Goal: Information Seeking & Learning: Check status

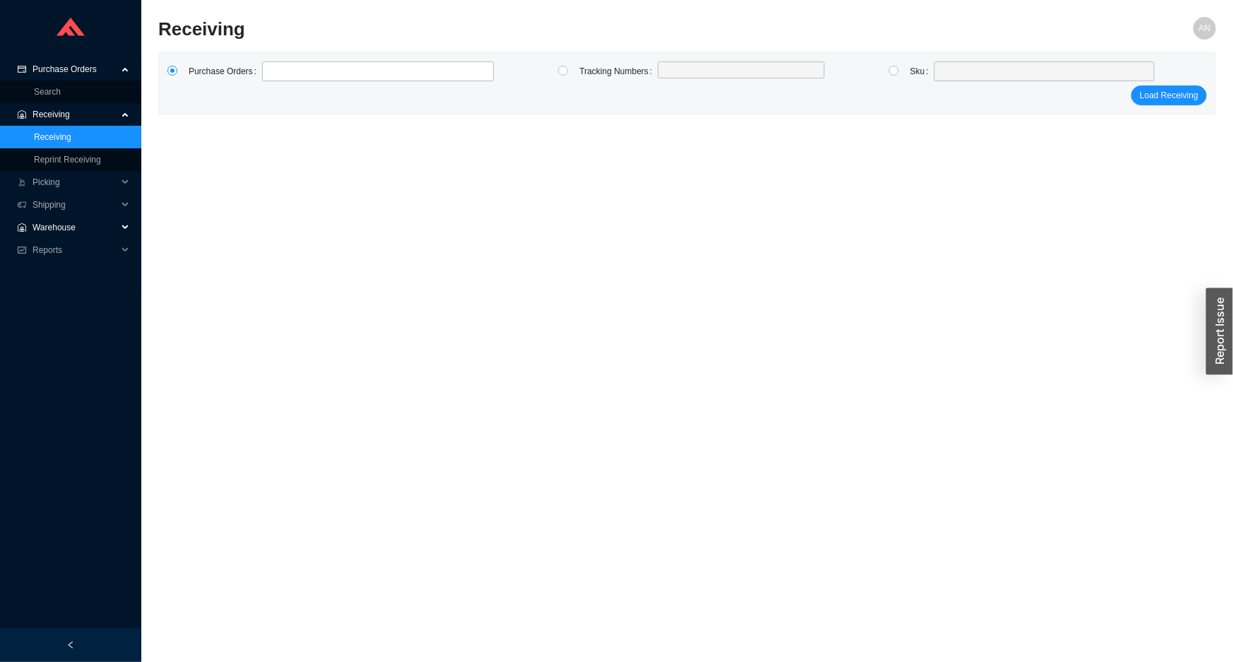
click at [47, 228] on span "Warehouse" at bounding box center [74, 227] width 85 height 23
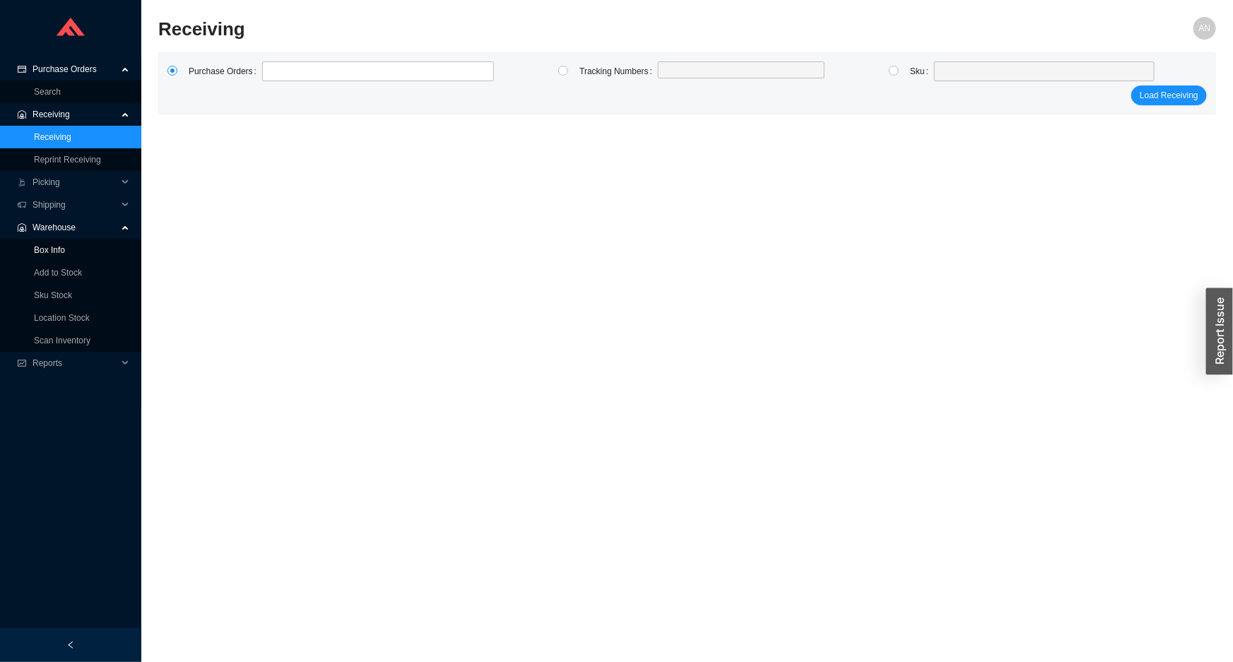
click at [49, 247] on link "Box Info" at bounding box center [49, 250] width 31 height 10
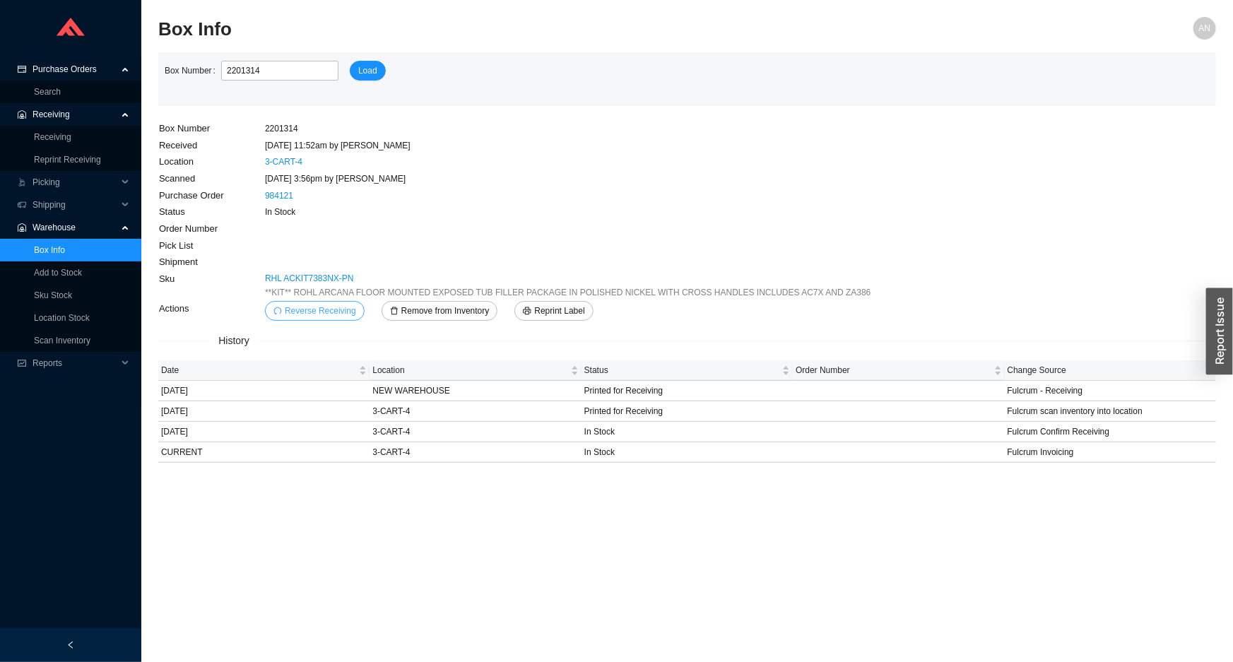
click at [331, 312] on span "Reverse Receiving" at bounding box center [320, 311] width 71 height 14
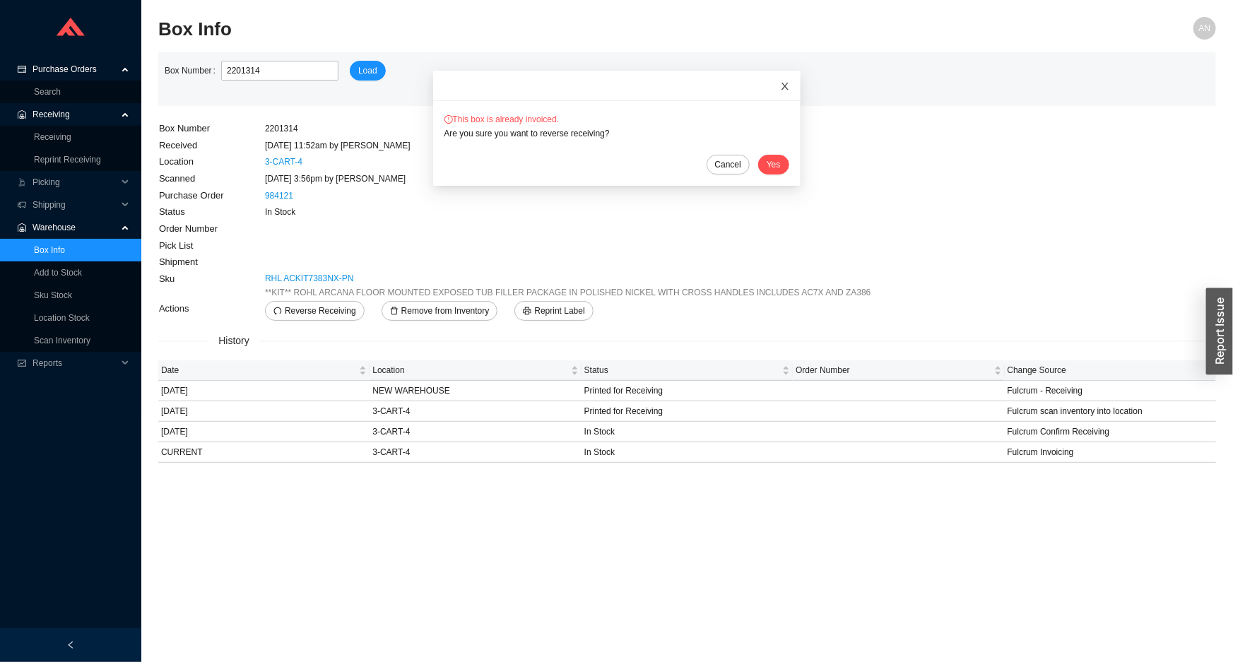
click at [780, 84] on icon "close" at bounding box center [785, 86] width 10 height 10
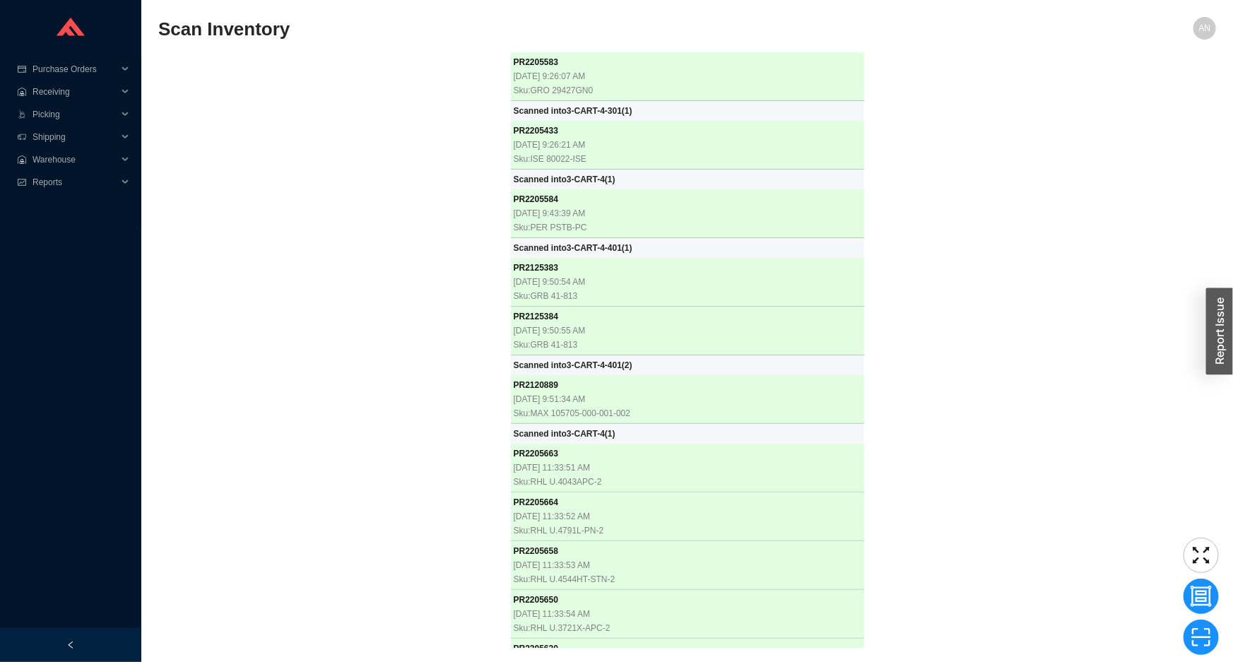
scroll to position [14784, 0]
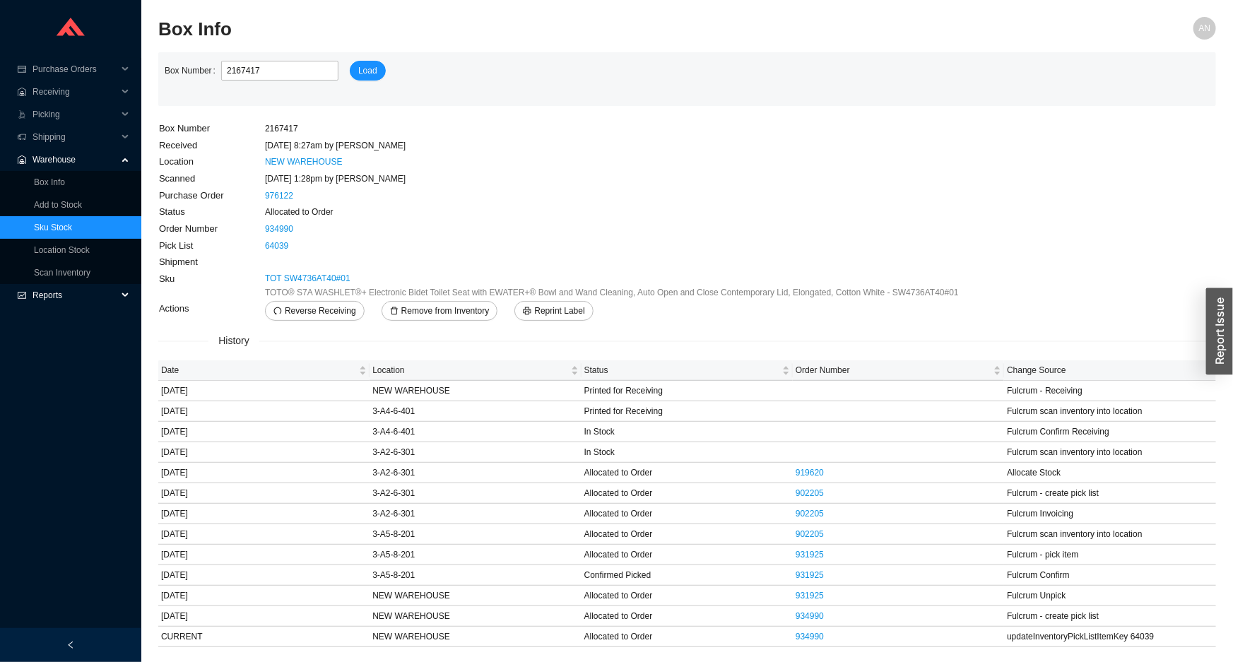
click at [56, 294] on span "Reports" at bounding box center [74, 295] width 85 height 23
click at [59, 316] on link "Scan Report" at bounding box center [57, 318] width 47 height 10
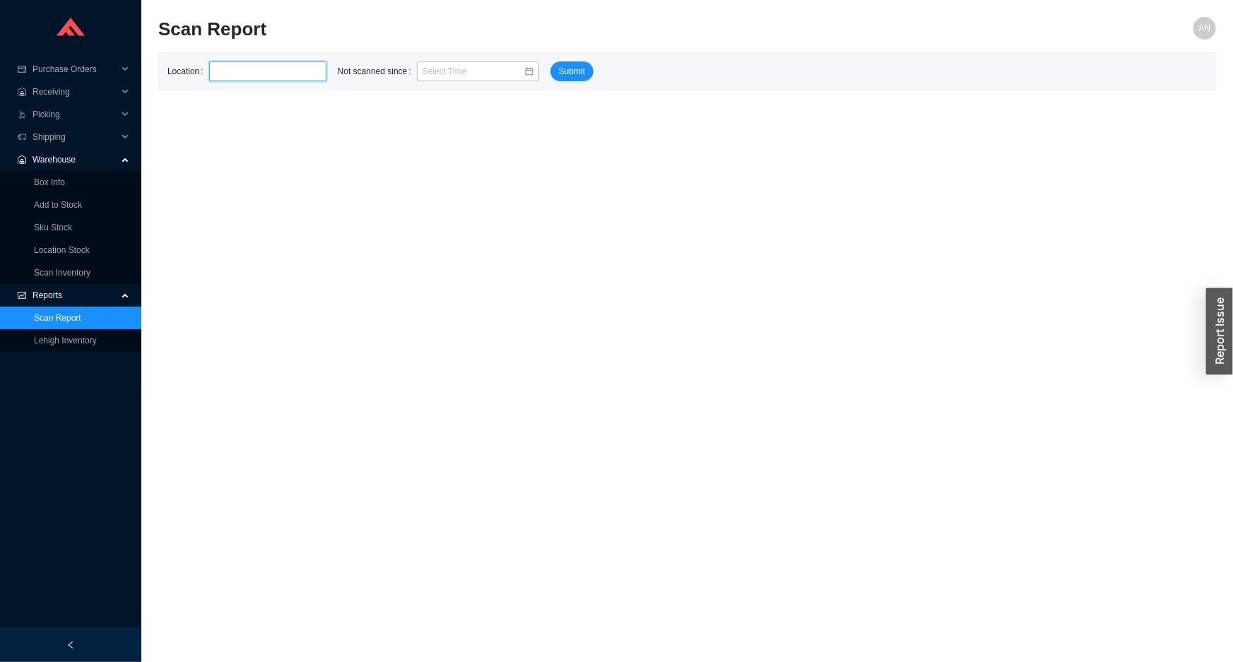
click at [242, 69] on input "text" at bounding box center [267, 71] width 117 height 20
type input "3-CART"
click at [492, 69] on input at bounding box center [472, 71] width 101 height 14
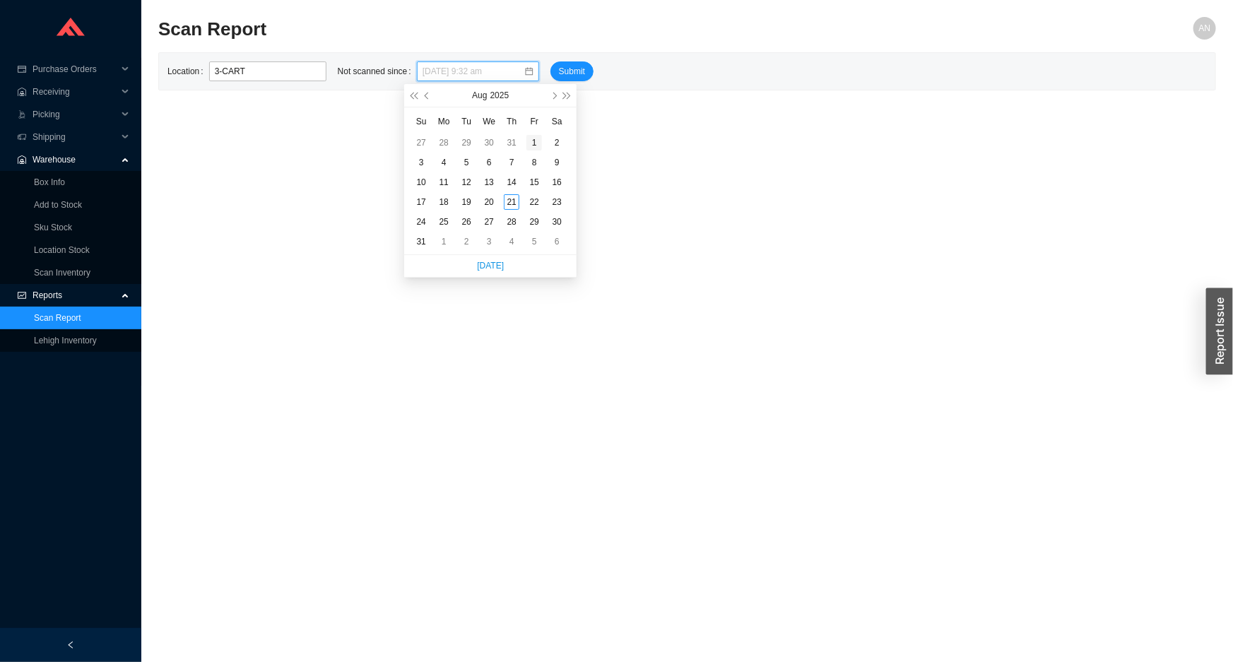
type input "[DATE] 9:32 am"
click at [532, 144] on div "1" at bounding box center [534, 143] width 16 height 16
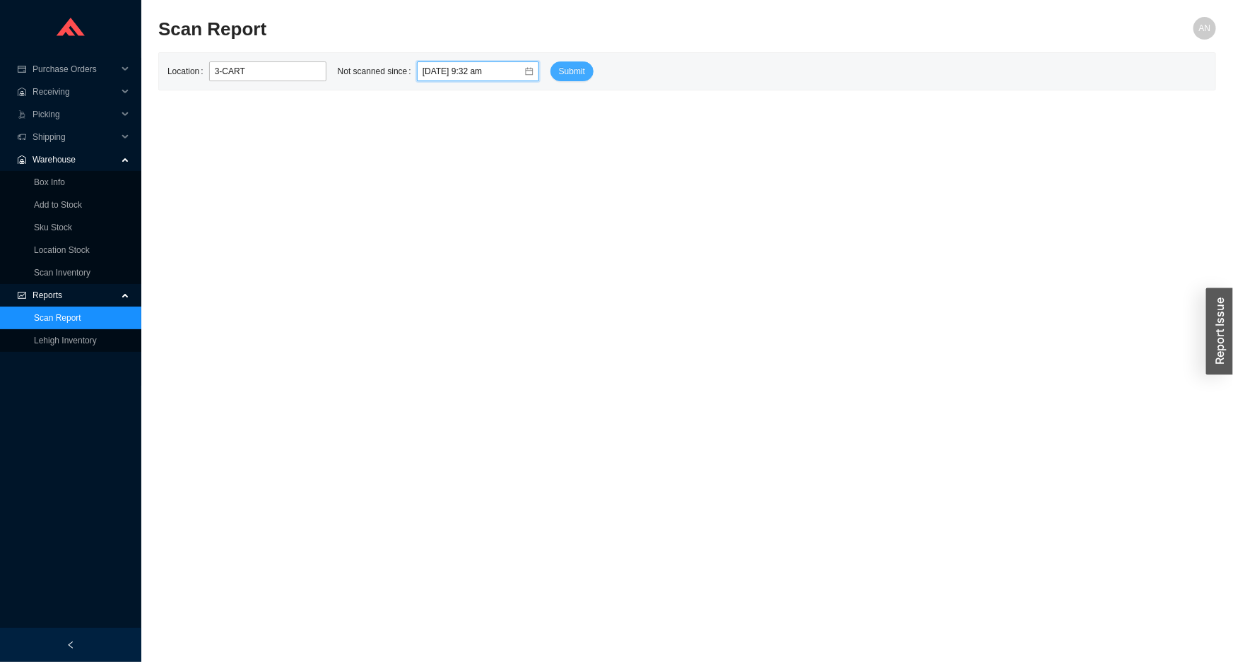
click at [559, 73] on span "Submit" at bounding box center [572, 71] width 26 height 14
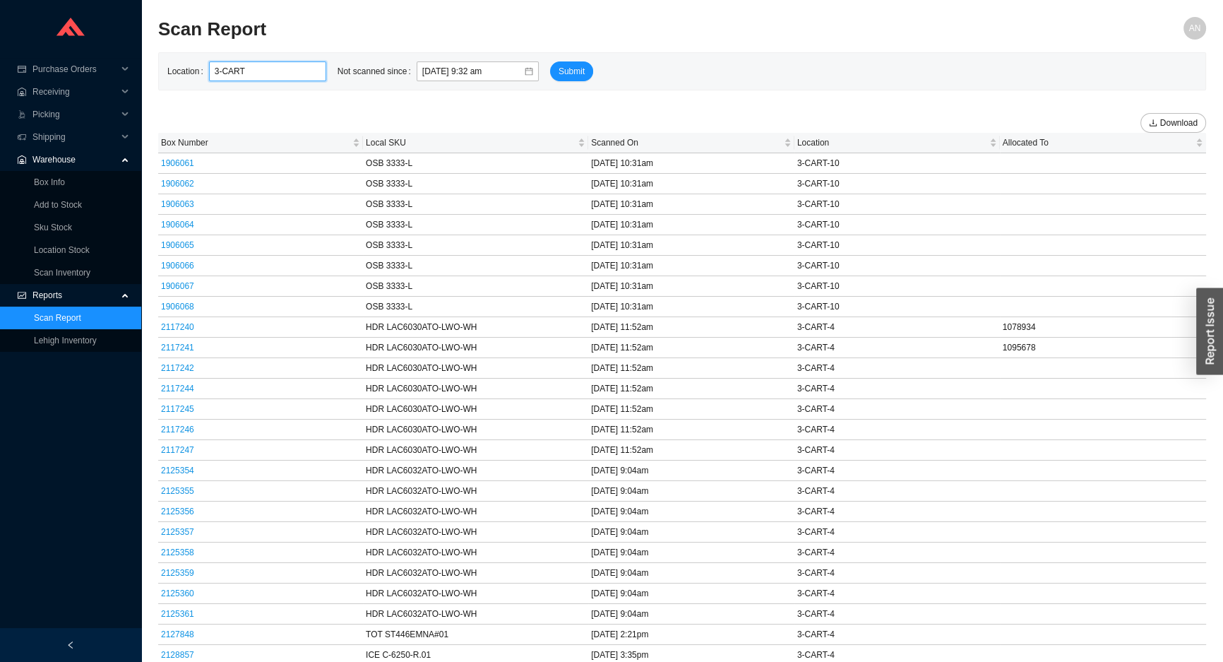
click at [252, 71] on input "3-CART" at bounding box center [267, 71] width 117 height 20
type input "3-CART-5"
click at [559, 71] on span "Submit" at bounding box center [572, 71] width 26 height 14
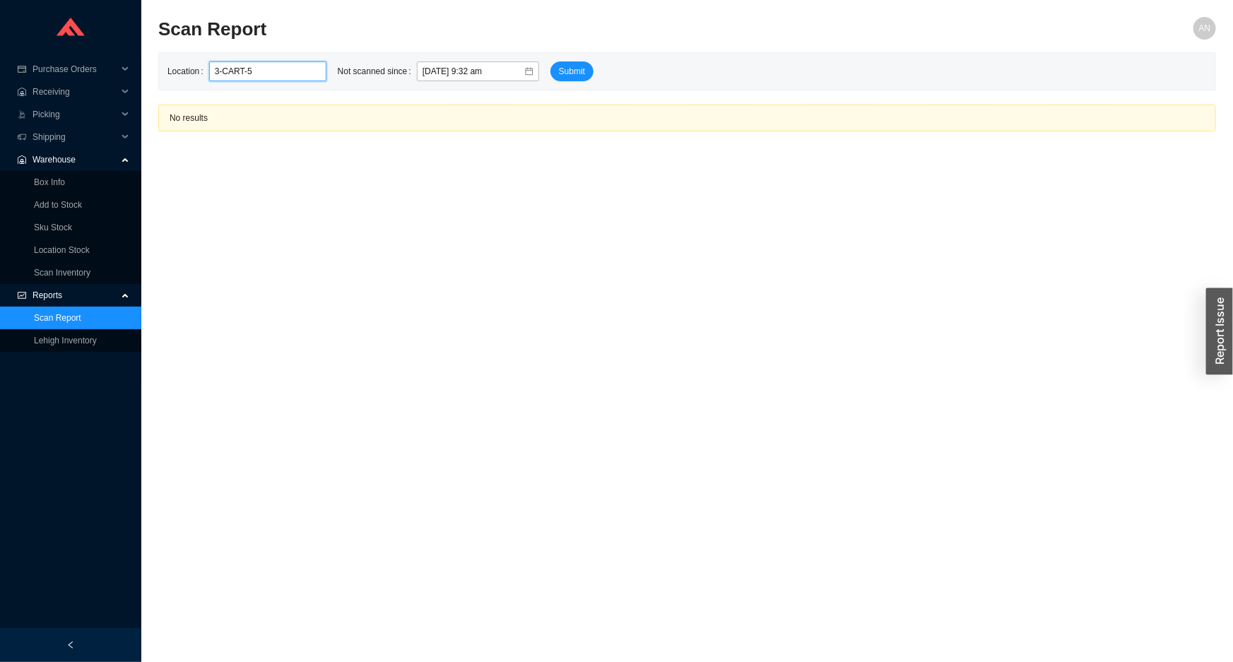
click at [265, 71] on input "3-CART-5" at bounding box center [267, 71] width 117 height 20
type input "3-R"
click at [559, 71] on span "Submit" at bounding box center [572, 71] width 26 height 14
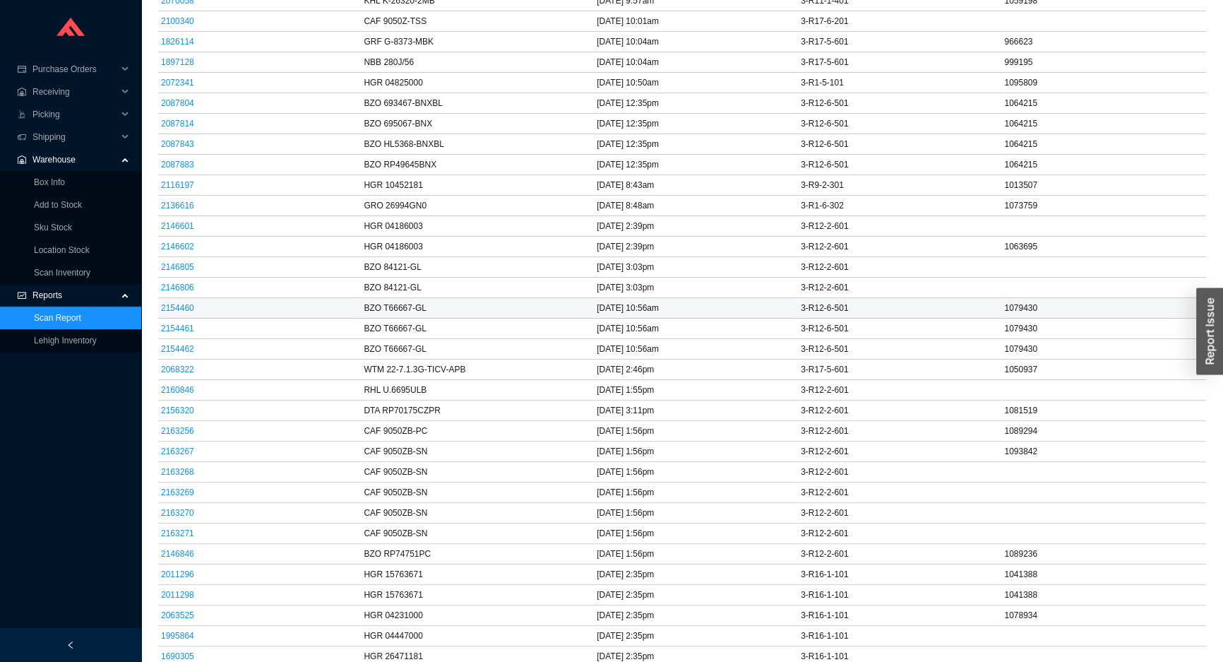
scroll to position [3275, 0]
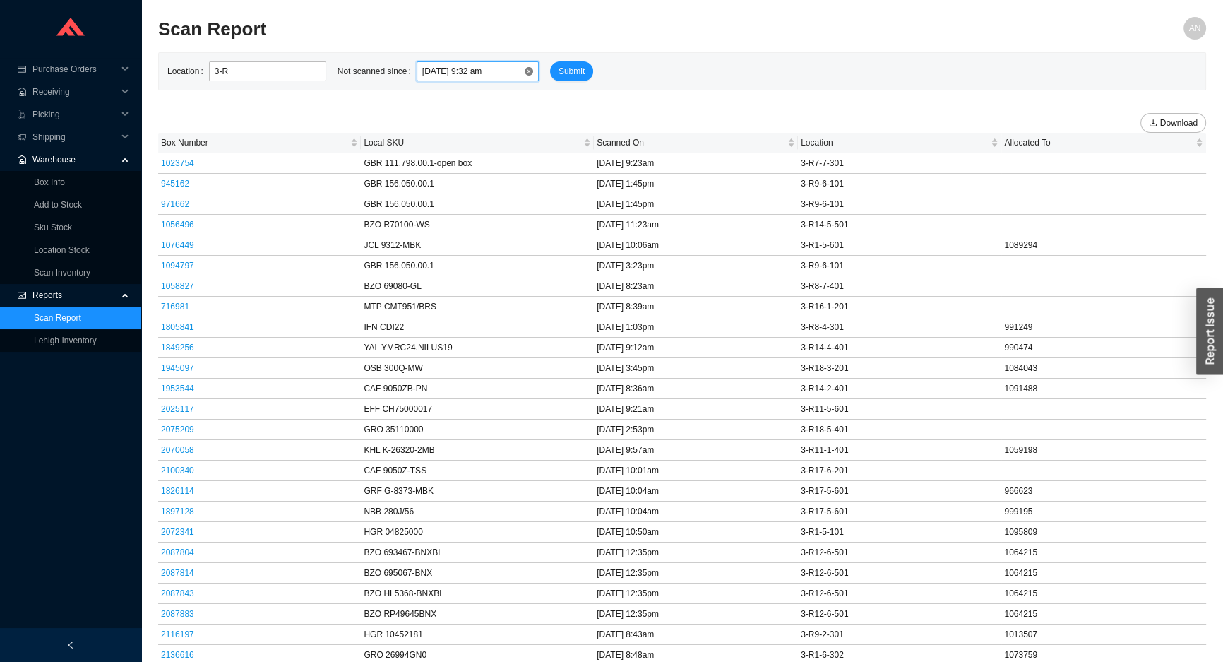
drag, startPoint x: 464, startPoint y: 71, endPoint x: 448, endPoint y: 71, distance: 16.3
click at [464, 71] on input "[DATE] 9:32 am" at bounding box center [472, 71] width 101 height 14
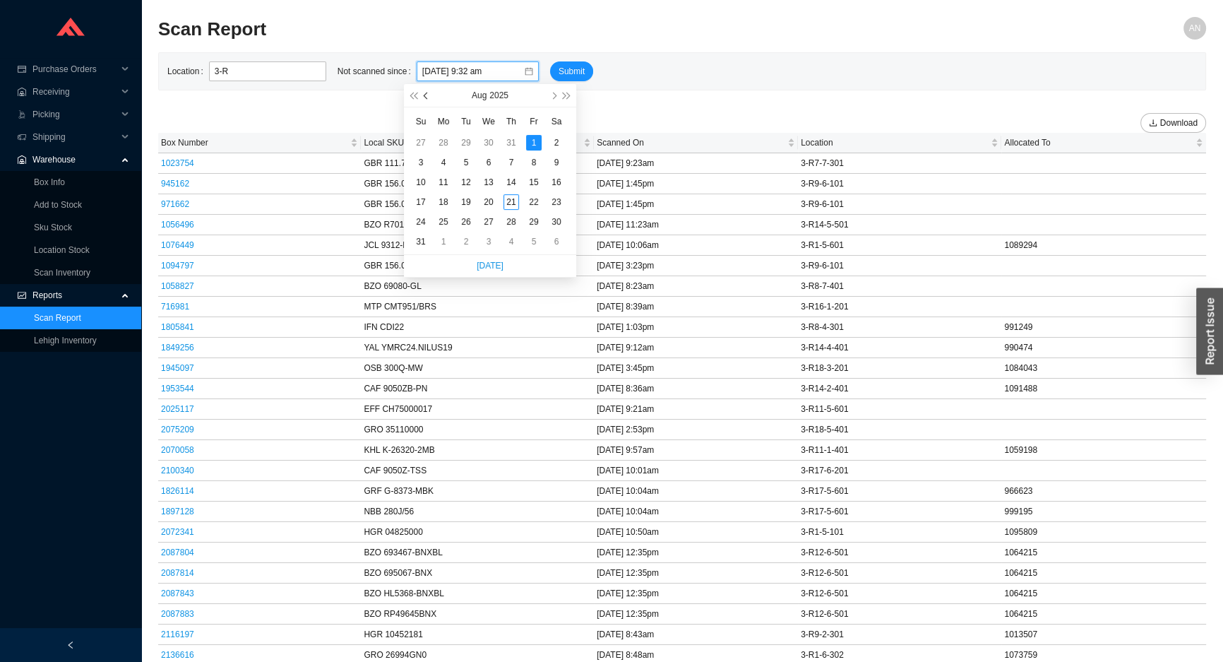
click at [427, 96] on span "button" at bounding box center [427, 95] width 7 height 7
click at [466, 141] on div "1" at bounding box center [466, 143] width 16 height 16
click at [559, 70] on span "Submit" at bounding box center [572, 71] width 26 height 14
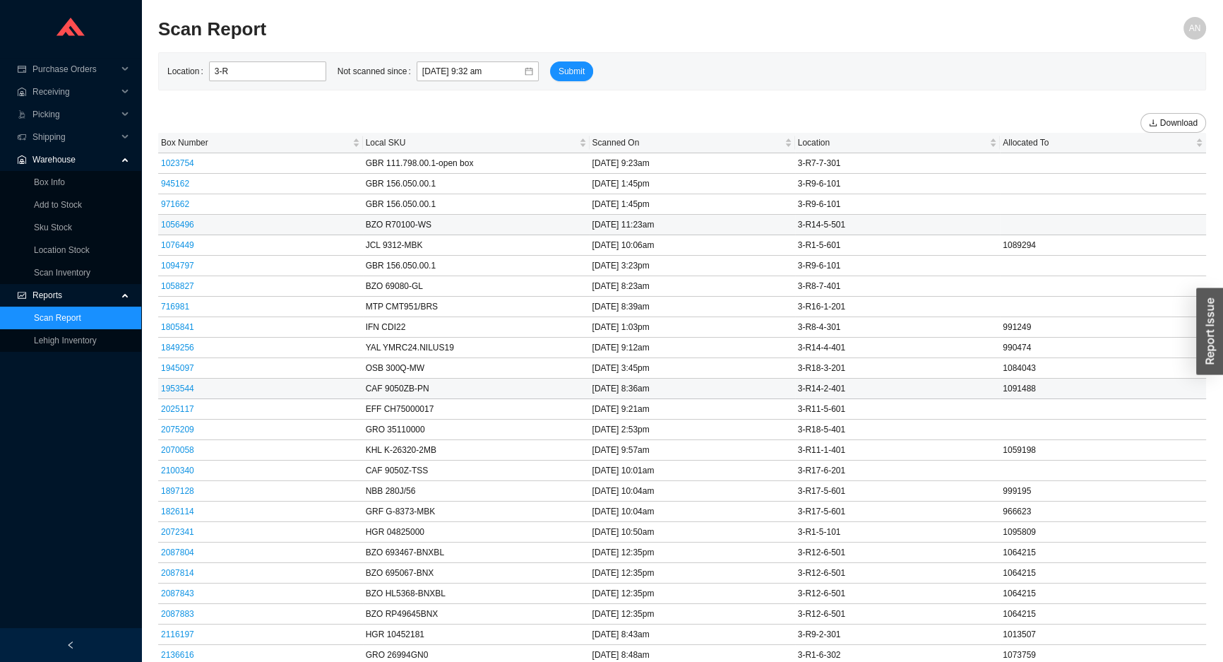
scroll to position [192, 0]
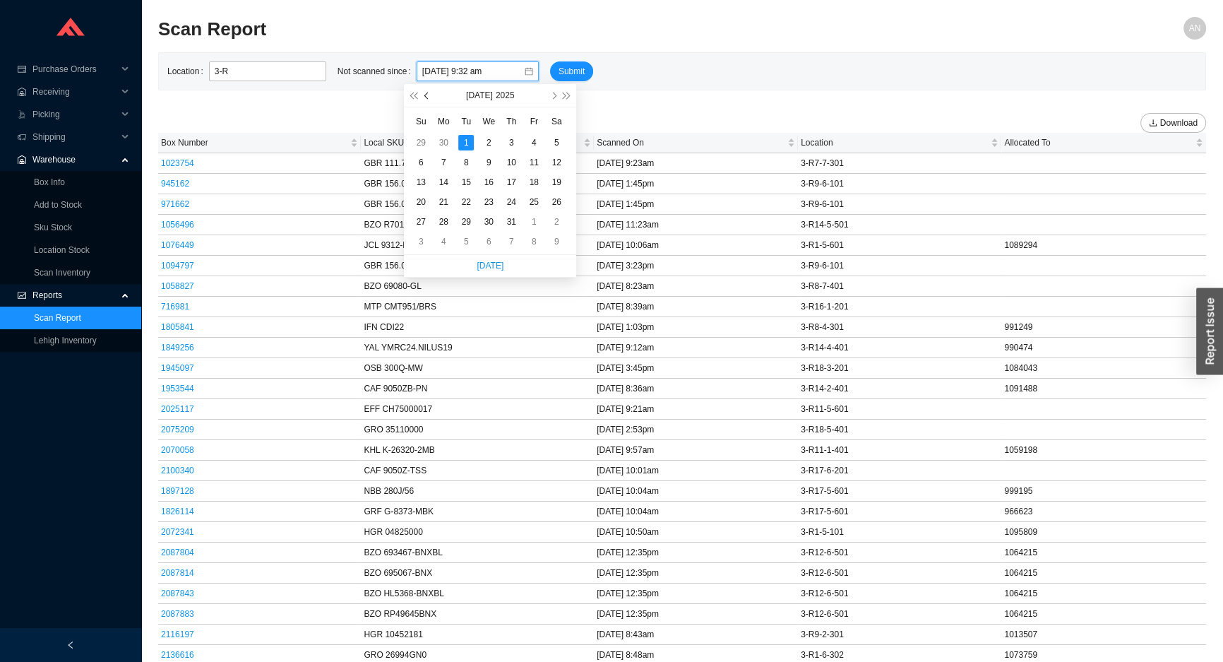
click at [425, 91] on button "button" at bounding box center [426, 95] width 13 height 23
click at [422, 140] on div "1" at bounding box center [421, 143] width 16 height 16
type input "[DATE] 9:32 am"
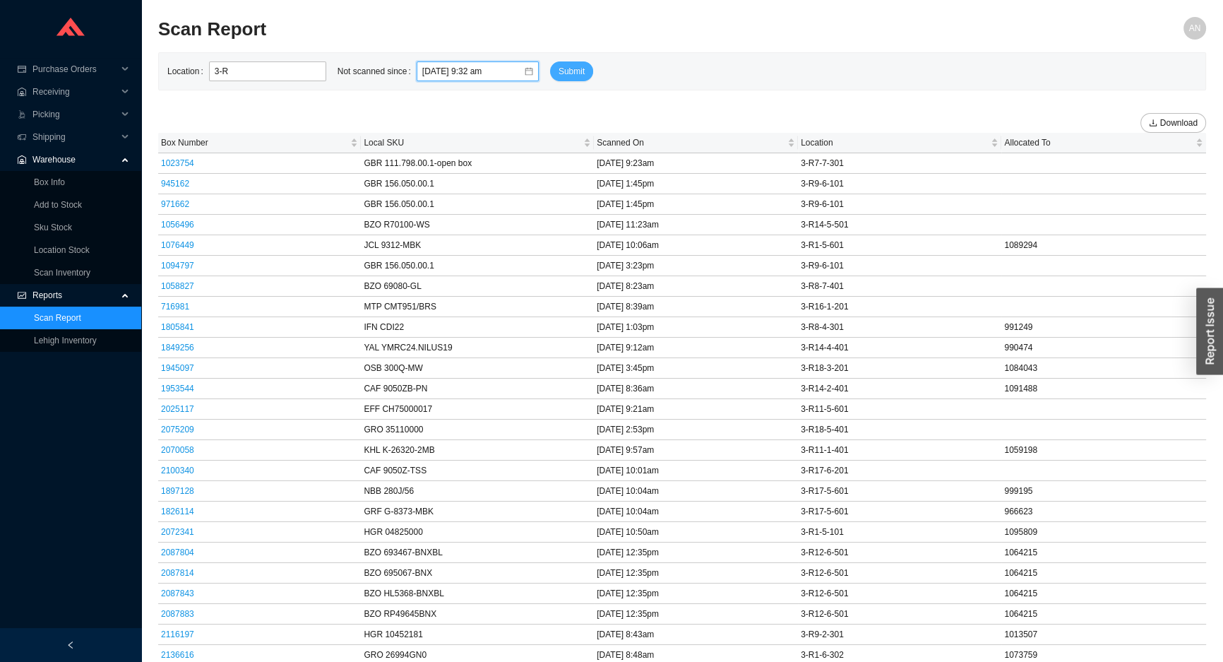
click at [560, 71] on span "Submit" at bounding box center [572, 71] width 26 height 14
click at [429, 72] on input "[DATE] 9:32 am" at bounding box center [472, 71] width 101 height 14
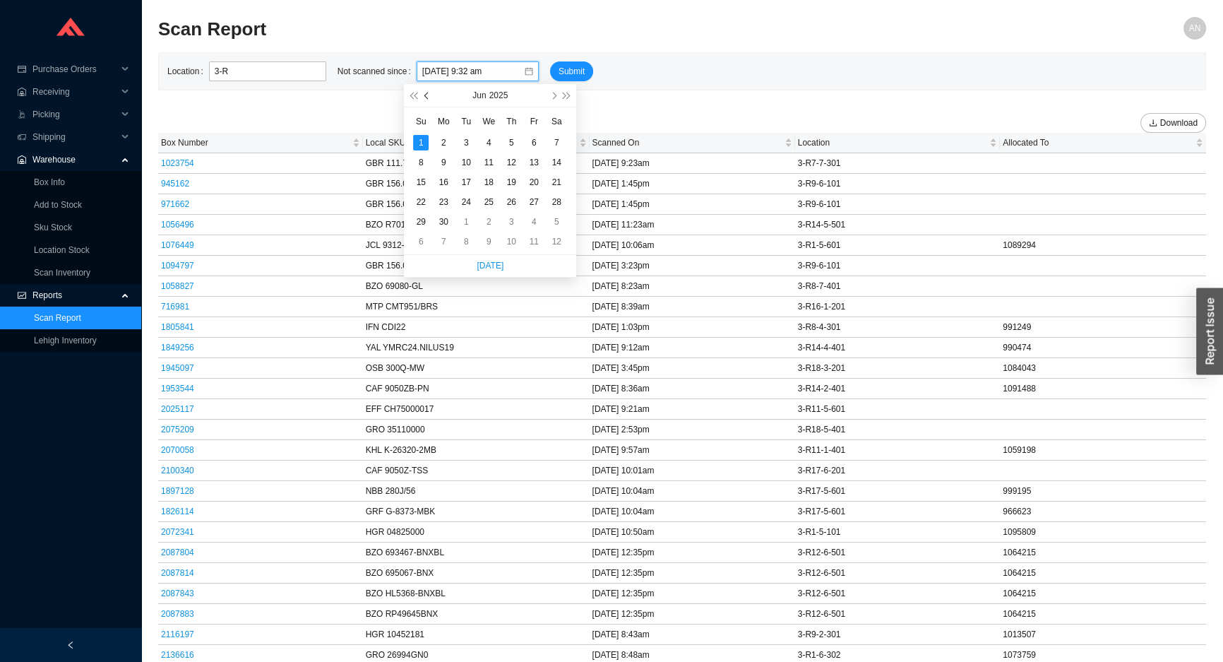
click at [426, 97] on span "button" at bounding box center [427, 95] width 7 height 7
type input "[DATE] 9:32 am"
click at [509, 141] on div "1" at bounding box center [512, 143] width 16 height 16
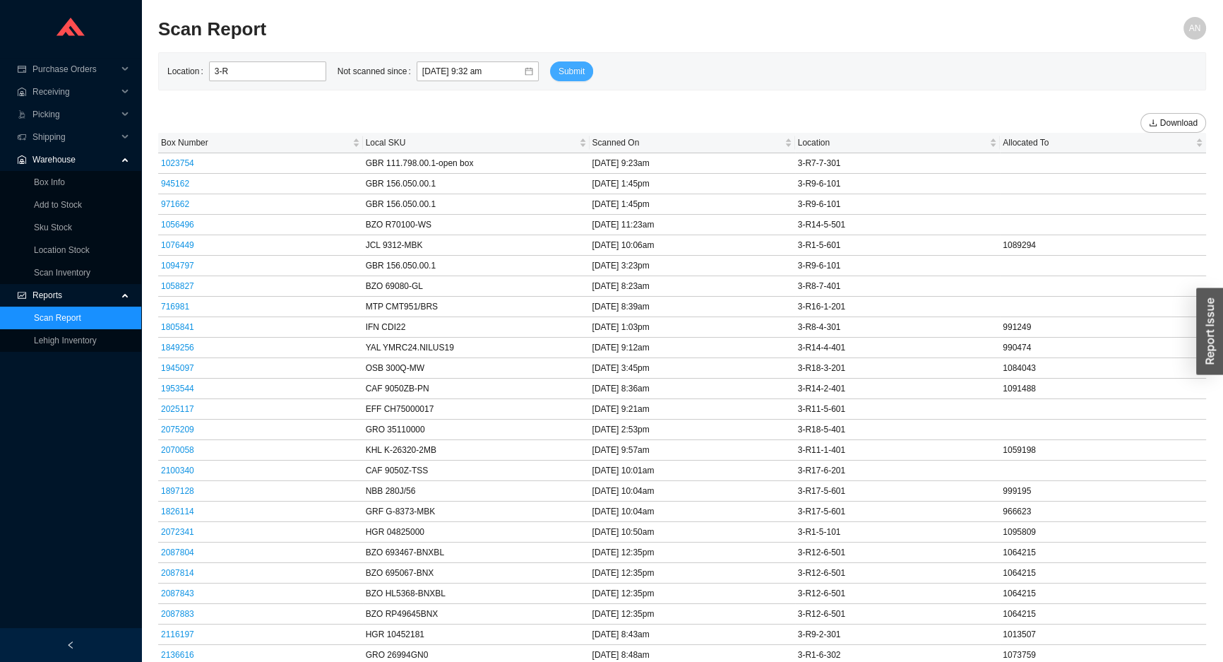
click at [559, 70] on span "Submit" at bounding box center [572, 71] width 26 height 14
